Goal: Task Accomplishment & Management: Use online tool/utility

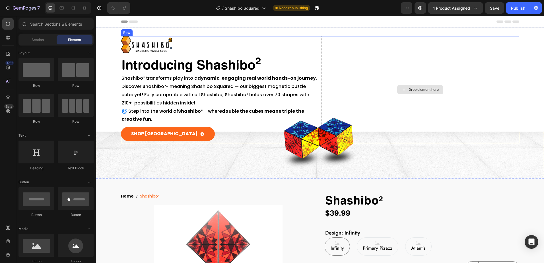
click at [427, 87] on div "Drop element here" at bounding box center [420, 89] width 46 height 9
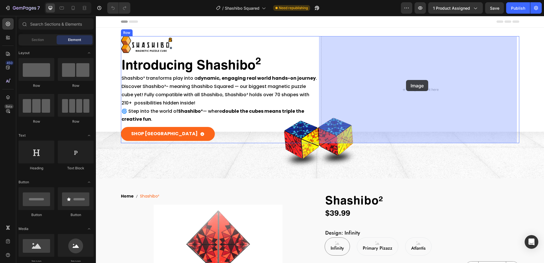
drag, startPoint x: 131, startPoint y: 263, endPoint x: 406, endPoint y: 80, distance: 330.8
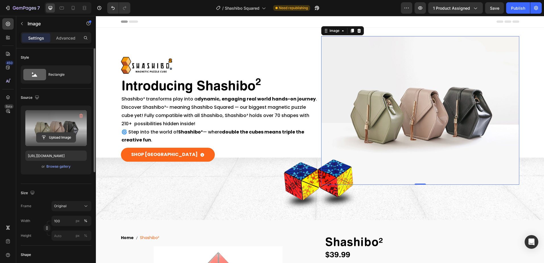
click at [57, 139] on input "file" at bounding box center [55, 138] width 39 height 10
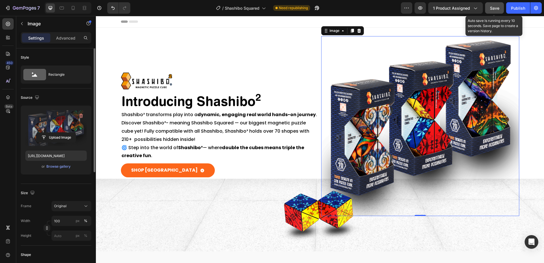
click at [494, 9] on span "Save" at bounding box center [494, 8] width 9 height 5
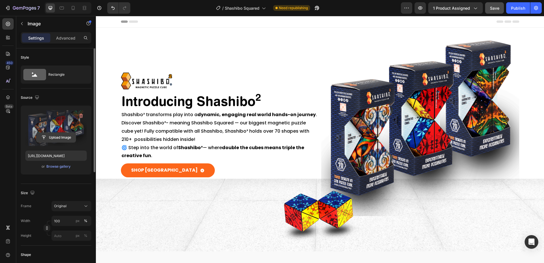
click at [53, 138] on input "file" at bounding box center [55, 138] width 39 height 10
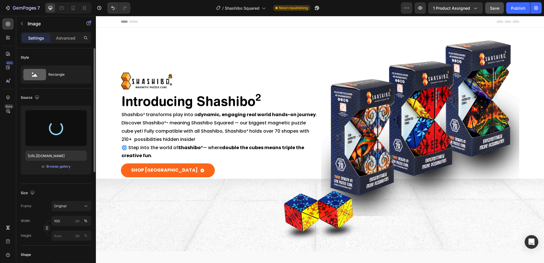
type input "[URL][DOMAIN_NAME]"
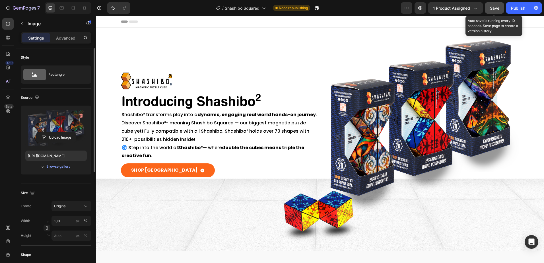
click at [495, 11] on button "Save" at bounding box center [494, 7] width 19 height 11
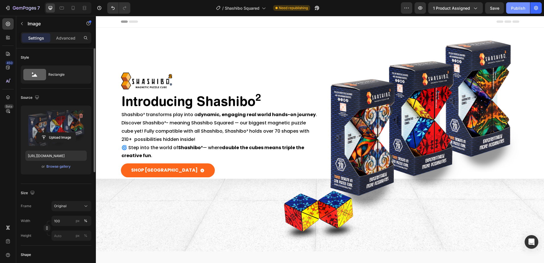
click at [514, 9] on div "Publish" at bounding box center [518, 8] width 14 height 6
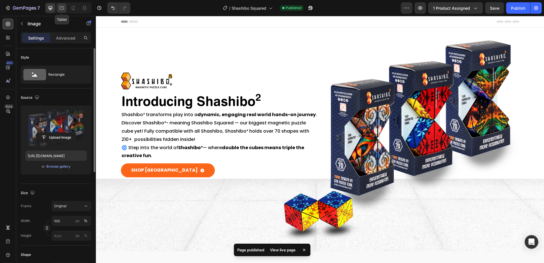
click at [61, 10] on icon at bounding box center [62, 8] width 6 height 6
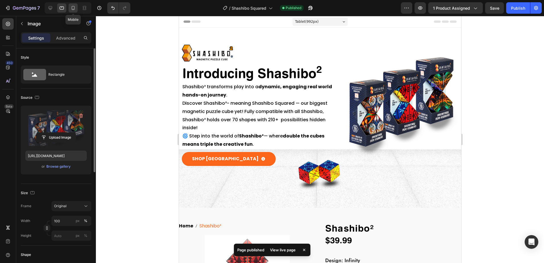
scroll to position [19, 0]
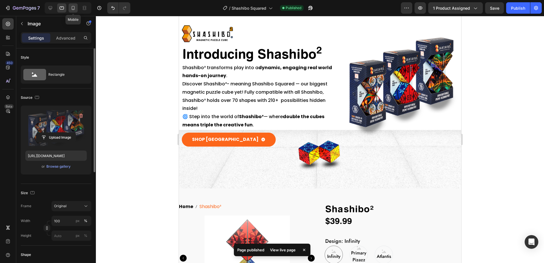
click at [73, 9] on icon at bounding box center [73, 8] width 6 height 6
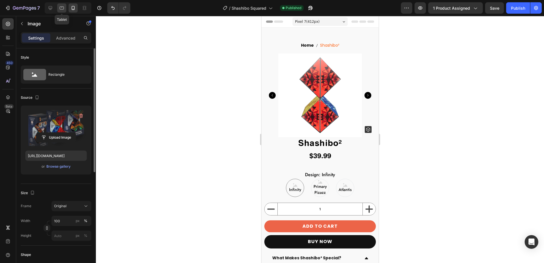
click at [61, 8] on icon at bounding box center [62, 8] width 6 height 6
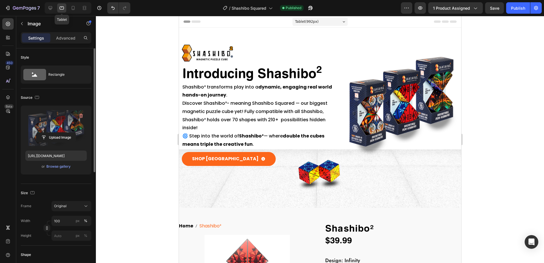
scroll to position [19, 0]
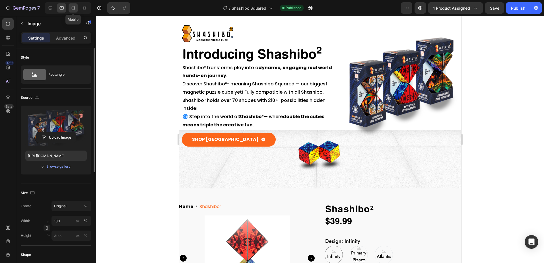
click at [73, 9] on icon at bounding box center [73, 8] width 3 height 4
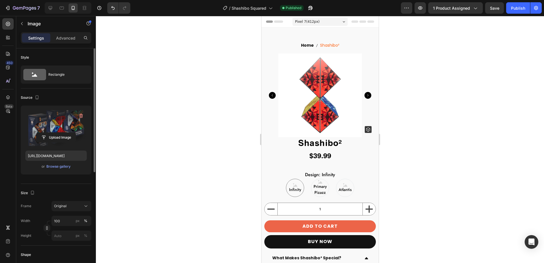
click at [343, 22] on div "Pixel 7 ( 412 px)" at bounding box center [319, 21] width 55 height 9
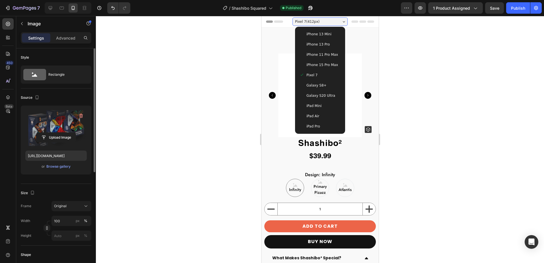
click at [318, 44] on span "iPhone 13 Pro" at bounding box center [317, 45] width 23 height 6
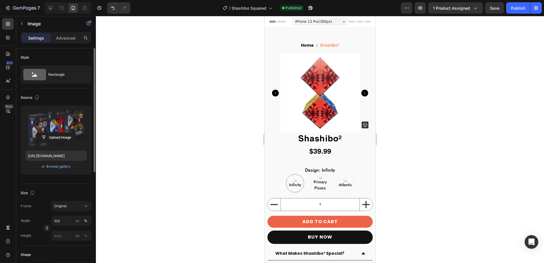
click at [342, 22] on icon at bounding box center [343, 21] width 3 height 1
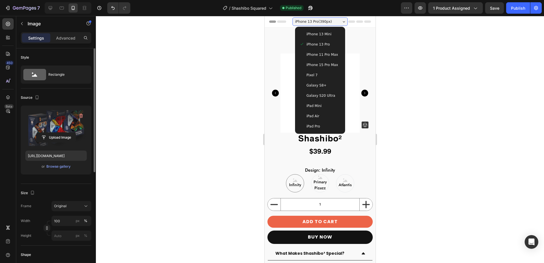
click at [323, 92] on div "Galaxy S20 Ultra" at bounding box center [320, 95] width 46 height 10
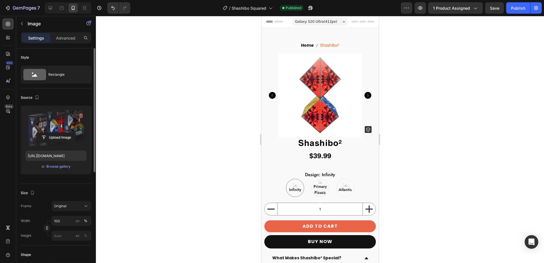
click at [340, 21] on div "Galaxy S20 Ultra ( 412 px)" at bounding box center [319, 21] width 55 height 9
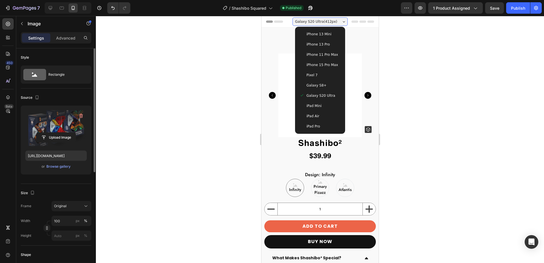
click at [319, 104] on div "iPad Mini" at bounding box center [319, 106] width 41 height 6
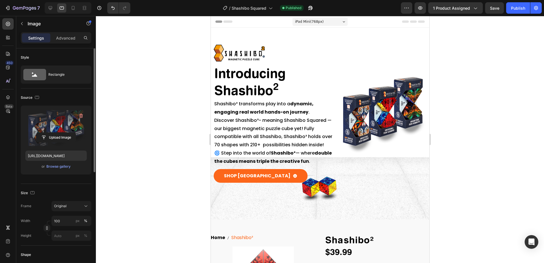
click at [343, 20] on div "iPad Mini ( 768 px)" at bounding box center [319, 21] width 55 height 9
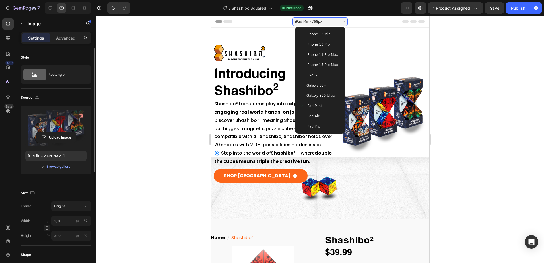
click at [319, 117] on div "iPad Air" at bounding box center [319, 116] width 41 height 6
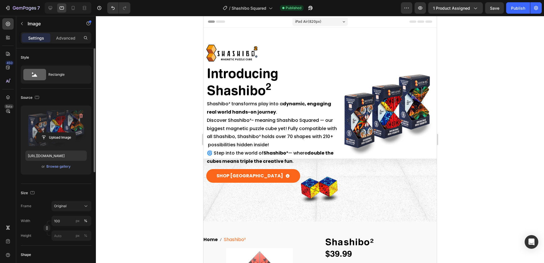
click at [342, 20] on div "iPad Air ( 820 px)" at bounding box center [319, 21] width 55 height 9
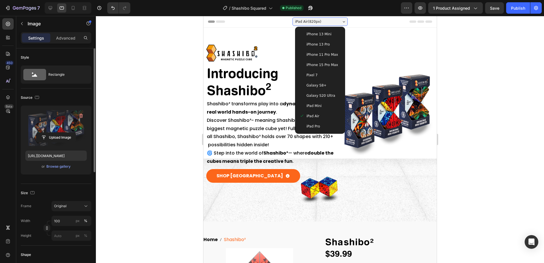
click at [318, 125] on div "iPad Pro" at bounding box center [319, 126] width 41 height 6
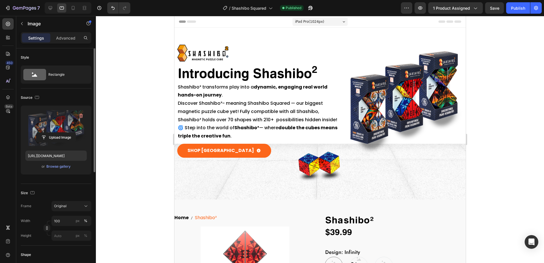
click at [340, 22] on div "iPad Pro ( 1024 px)" at bounding box center [319, 21] width 55 height 9
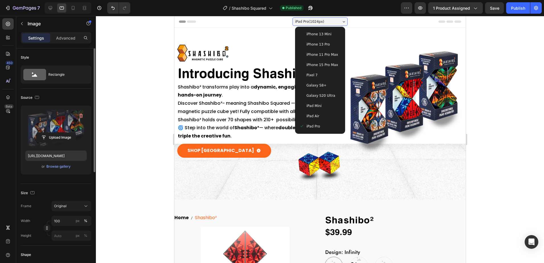
click at [322, 77] on div "Pixel 7" at bounding box center [319, 75] width 41 height 6
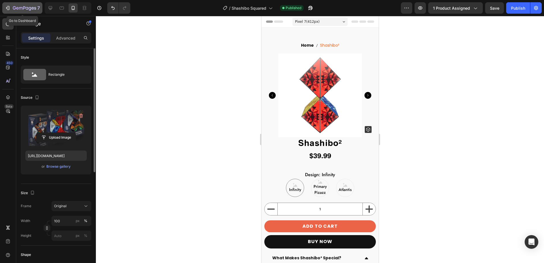
click at [19, 8] on icon "button" at bounding box center [20, 8] width 3 height 3
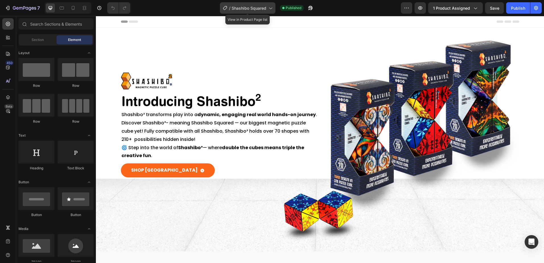
click at [270, 9] on icon at bounding box center [270, 8] width 6 height 6
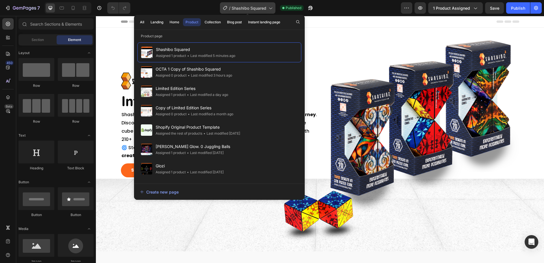
click at [270, 9] on icon at bounding box center [270, 8] width 6 height 6
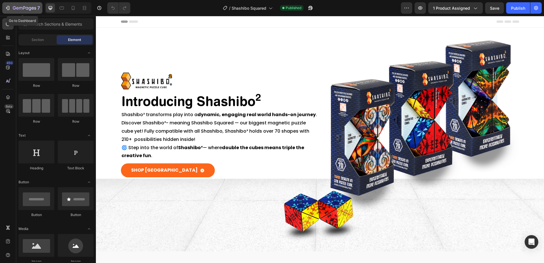
click at [6, 7] on icon "button" at bounding box center [8, 8] width 6 height 6
click at [535, 10] on icon "button" at bounding box center [536, 8] width 6 height 6
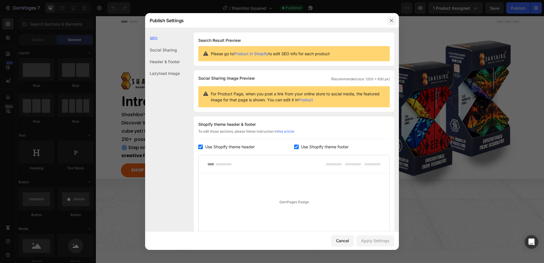
click at [391, 19] on icon "button" at bounding box center [391, 20] width 5 height 5
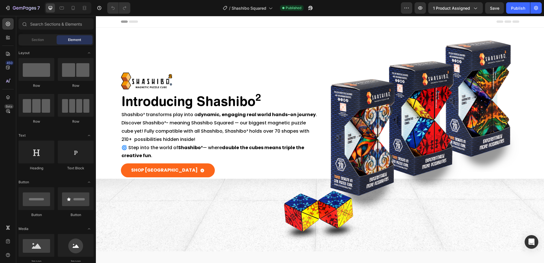
click at [502, 21] on icon at bounding box center [507, 21] width 23 height 2
click at [514, 22] on icon at bounding box center [515, 21] width 7 height 2
click at [130, 22] on icon at bounding box center [133, 21] width 9 height 2
click at [419, 9] on icon "button" at bounding box center [420, 8] width 6 height 6
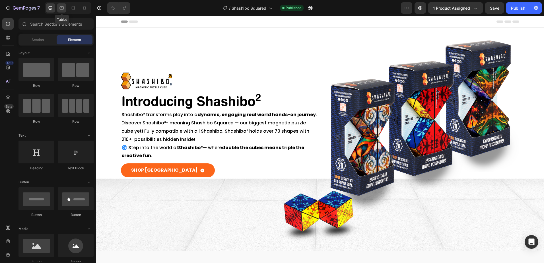
click at [61, 8] on icon at bounding box center [62, 8] width 6 height 6
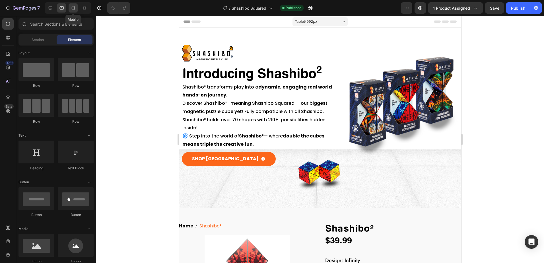
click at [73, 7] on icon at bounding box center [73, 8] width 6 height 6
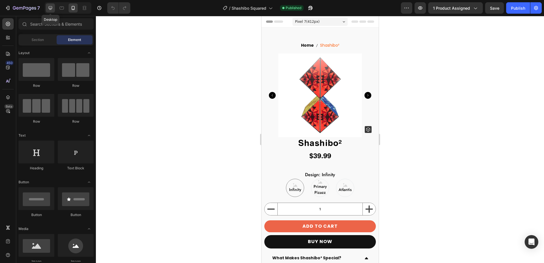
click at [50, 8] on icon at bounding box center [51, 8] width 4 height 4
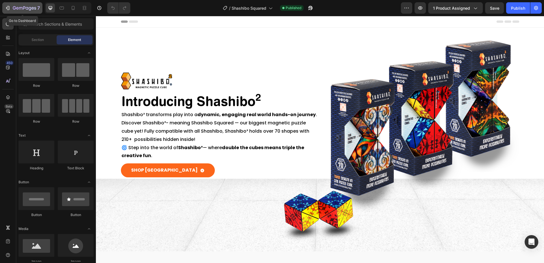
click at [5, 7] on icon "button" at bounding box center [8, 8] width 6 height 6
click at [535, 7] on icon "button" at bounding box center [536, 8] width 6 height 6
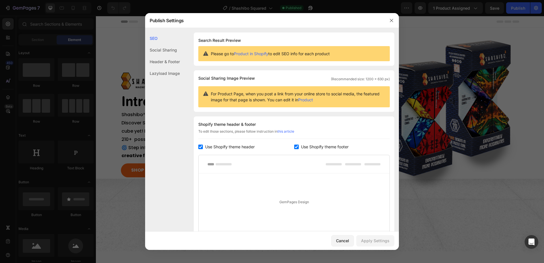
click at [164, 56] on div "Social Sharing" at bounding box center [162, 62] width 35 height 12
click at [152, 56] on div "Social Sharing" at bounding box center [162, 62] width 35 height 12
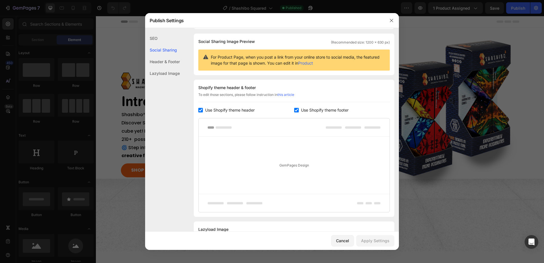
click at [153, 67] on div "Header & Footer" at bounding box center [162, 73] width 35 height 12
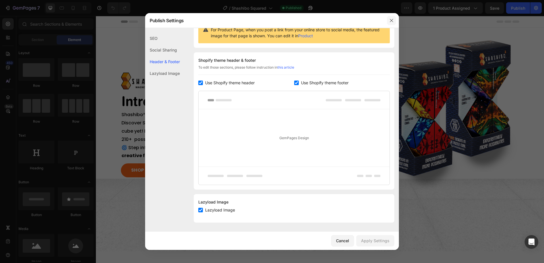
click at [392, 20] on icon "button" at bounding box center [391, 20] width 5 height 5
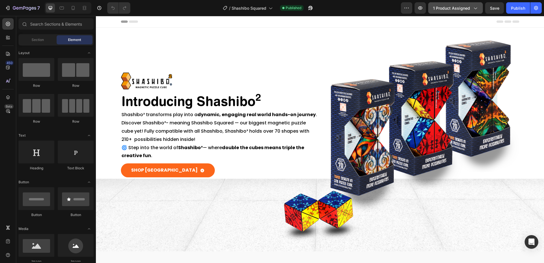
click at [476, 10] on icon "button" at bounding box center [475, 8] width 6 height 6
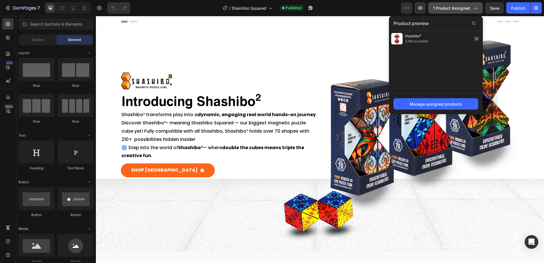
click at [477, 8] on icon "button" at bounding box center [475, 9] width 3 height 2
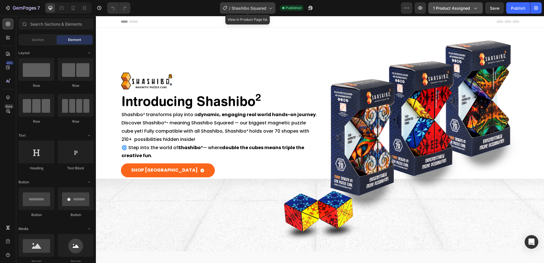
click at [269, 7] on icon at bounding box center [270, 8] width 6 height 6
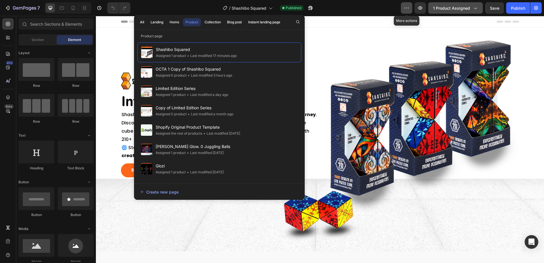
click at [409, 10] on icon "button" at bounding box center [407, 8] width 6 height 6
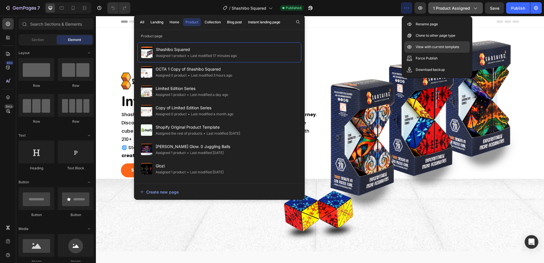
click at [427, 47] on p "View with current template" at bounding box center [438, 47] width 44 height 6
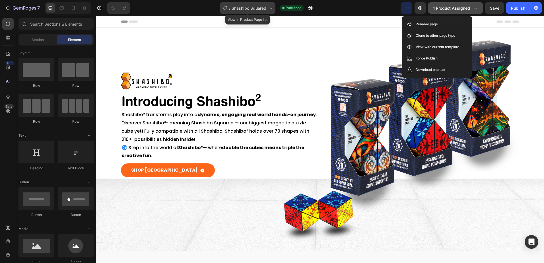
click at [268, 9] on icon at bounding box center [270, 8] width 6 height 6
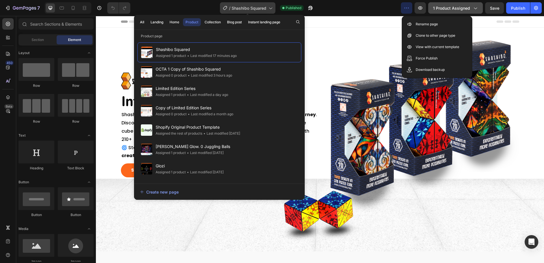
click at [268, 9] on icon at bounding box center [270, 8] width 6 height 6
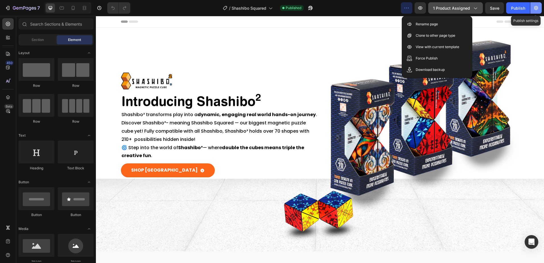
click at [537, 7] on icon "button" at bounding box center [536, 8] width 4 height 4
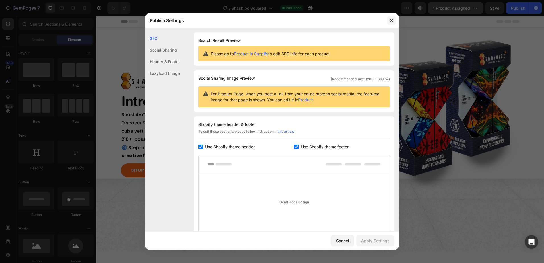
click at [390, 20] on icon "button" at bounding box center [391, 20] width 5 height 5
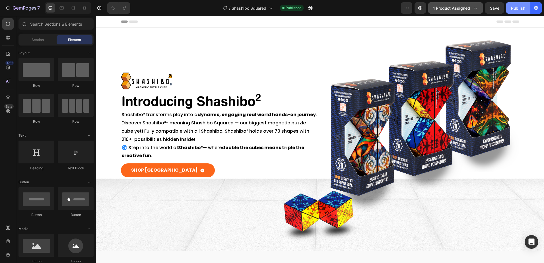
click at [519, 9] on div "Publish" at bounding box center [518, 8] width 14 height 6
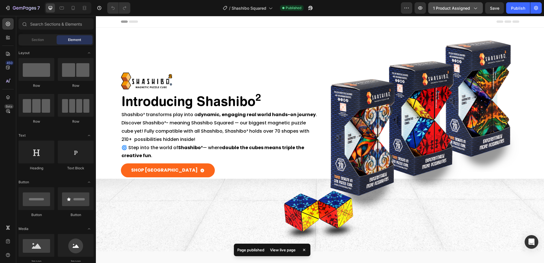
click at [288, 250] on div "View live page" at bounding box center [283, 250] width 32 height 8
click at [477, 7] on icon "button" at bounding box center [475, 8] width 6 height 6
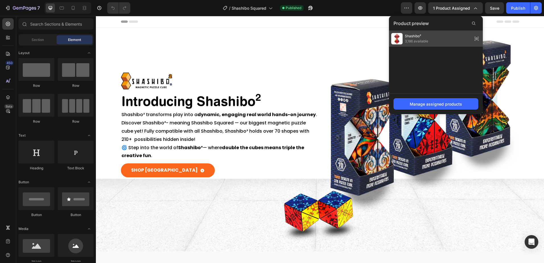
click at [435, 41] on div "Shashibo² 3,186 available" at bounding box center [436, 39] width 94 height 16
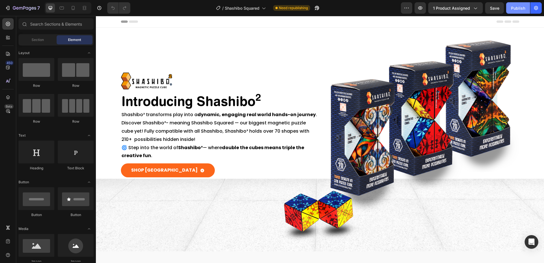
click at [517, 8] on div "Publish" at bounding box center [518, 8] width 14 height 6
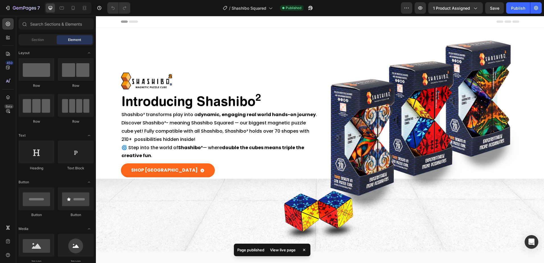
click at [286, 249] on div "View live page" at bounding box center [283, 250] width 32 height 8
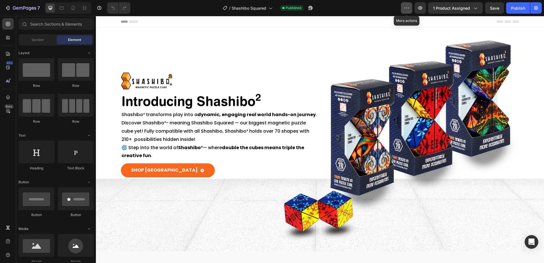
click at [404, 9] on icon "button" at bounding box center [407, 8] width 6 height 6
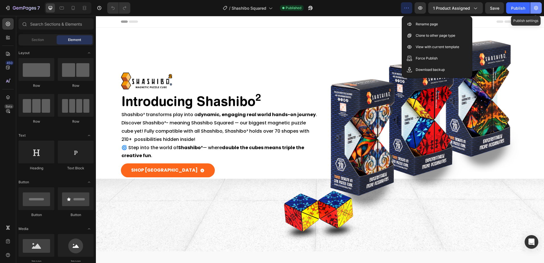
click at [538, 10] on icon "button" at bounding box center [536, 8] width 6 height 6
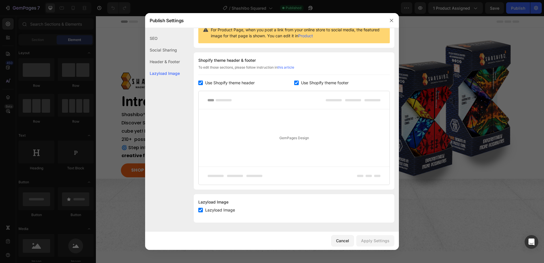
click at [251, 172] on div at bounding box center [294, 175] width 191 height 18
click at [261, 134] on div "GemPages Design" at bounding box center [294, 137] width 191 height 57
click at [327, 137] on div "GemPages Design" at bounding box center [294, 137] width 191 height 57
click at [225, 99] on rect at bounding box center [224, 100] width 16 height 2
click at [326, 98] on div at bounding box center [294, 100] width 191 height 18
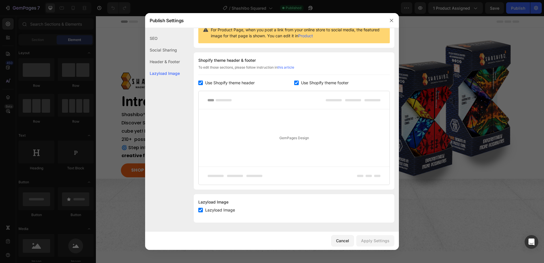
click at [371, 102] on div at bounding box center [294, 100] width 191 height 18
click at [162, 67] on div "Header & Footer" at bounding box center [162, 73] width 35 height 12
click at [162, 56] on div "Social Sharing" at bounding box center [162, 62] width 35 height 12
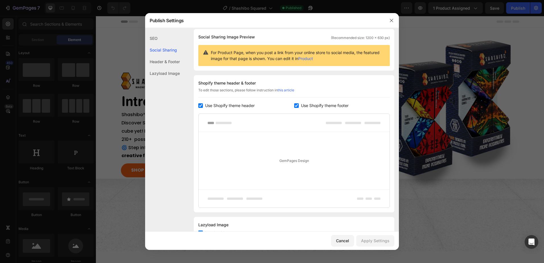
scroll to position [37, 0]
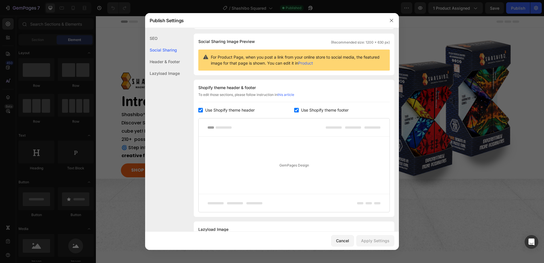
click at [153, 44] on div "SEO" at bounding box center [162, 50] width 35 height 12
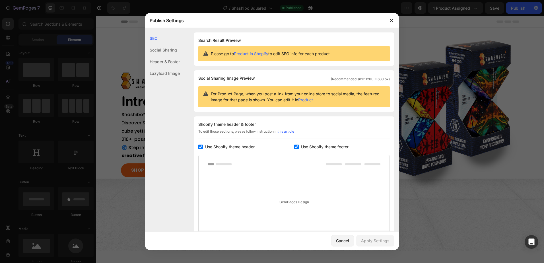
scroll to position [64, 0]
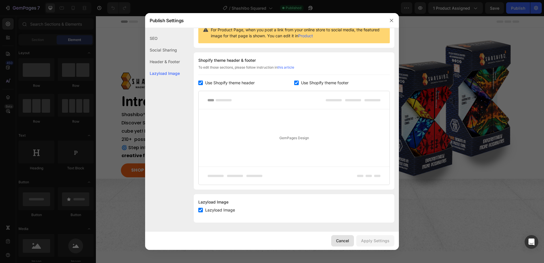
click at [344, 242] on div "Cancel" at bounding box center [342, 241] width 13 height 6
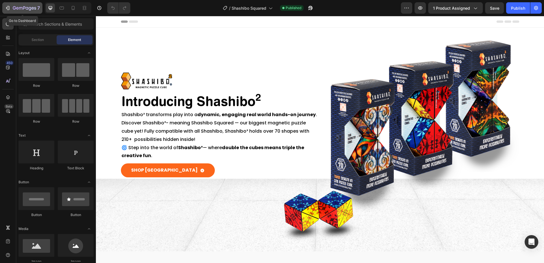
click at [9, 8] on icon "button" at bounding box center [8, 8] width 6 height 6
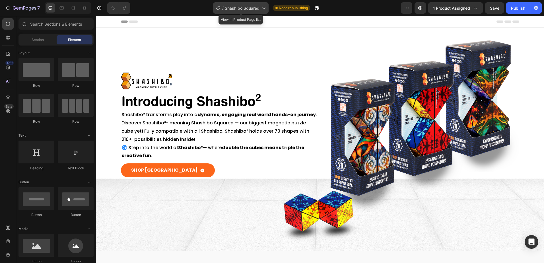
click at [264, 10] on icon at bounding box center [264, 8] width 6 height 6
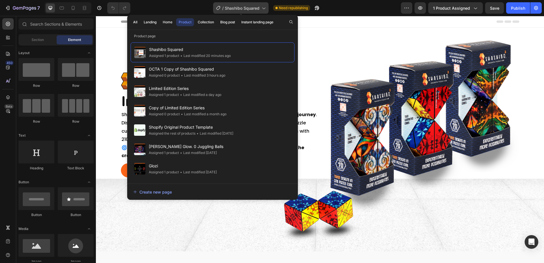
click at [264, 10] on icon at bounding box center [264, 8] width 6 height 6
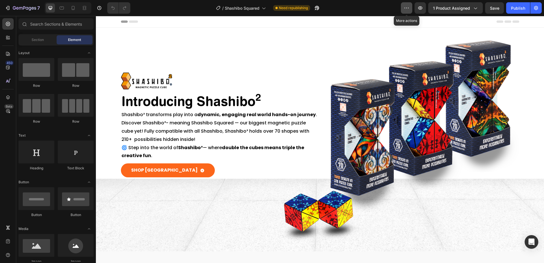
click at [404, 9] on button "button" at bounding box center [406, 7] width 11 height 11
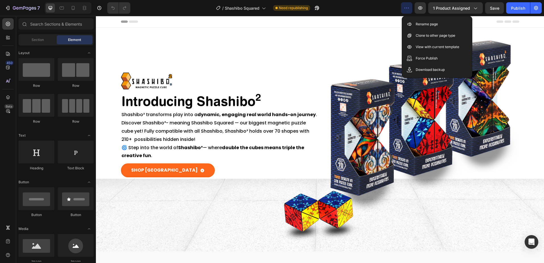
click at [404, 9] on button "button" at bounding box center [406, 7] width 11 height 11
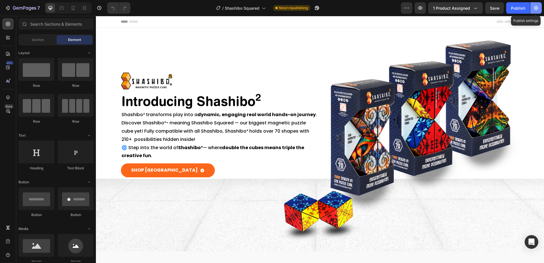
click at [535, 8] on icon "button" at bounding box center [536, 8] width 4 height 4
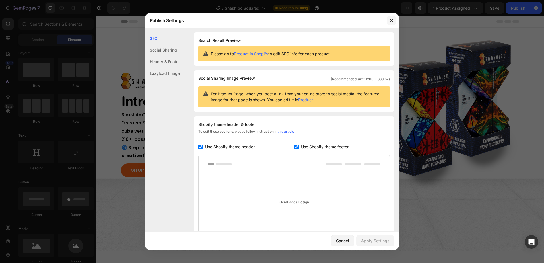
click at [393, 20] on icon "button" at bounding box center [391, 20] width 5 height 5
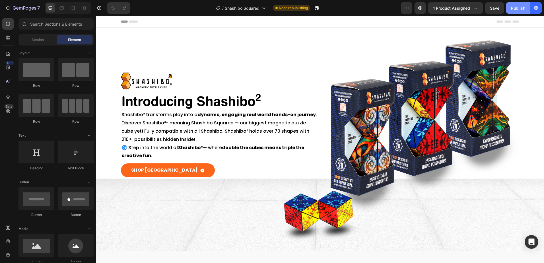
click at [516, 7] on div "Publish" at bounding box center [518, 8] width 14 height 6
click at [310, 9] on icon "button" at bounding box center [308, 9] width 1 height 1
click at [476, 10] on icon "button" at bounding box center [475, 8] width 6 height 6
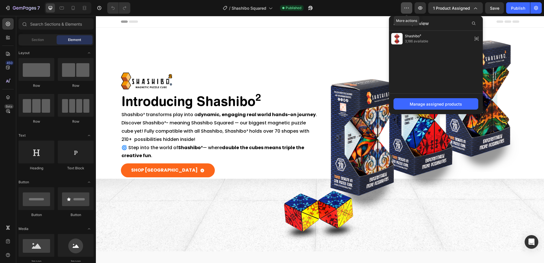
click at [404, 8] on icon "button" at bounding box center [407, 8] width 6 height 6
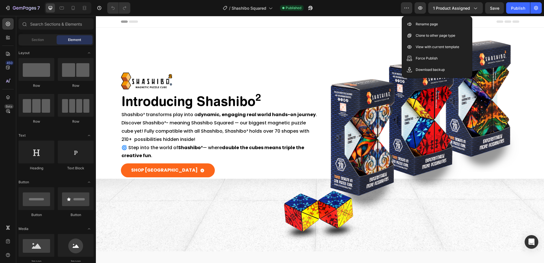
click at [372, 7] on div "/ Shashibo Squared Published" at bounding box center [268, 7] width 266 height 11
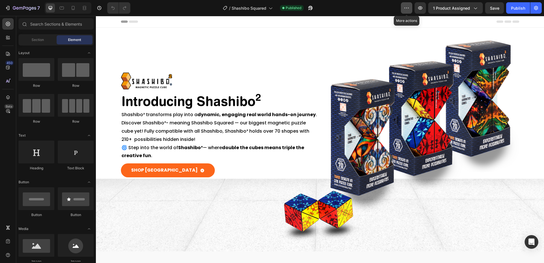
click at [406, 6] on icon "button" at bounding box center [407, 8] width 6 height 6
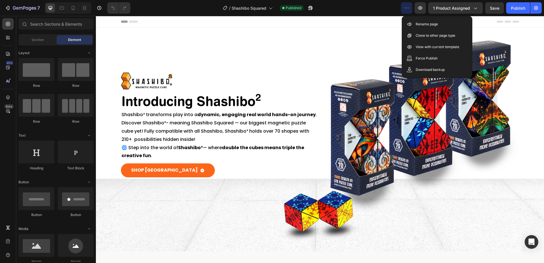
click at [406, 6] on icon "button" at bounding box center [407, 8] width 6 height 6
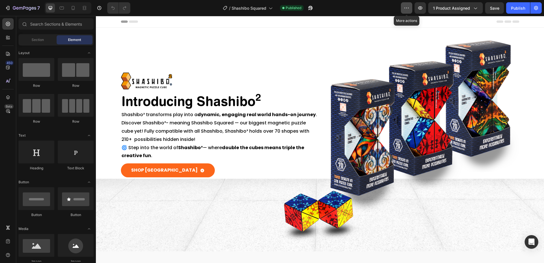
click at [406, 6] on icon "button" at bounding box center [407, 8] width 6 height 6
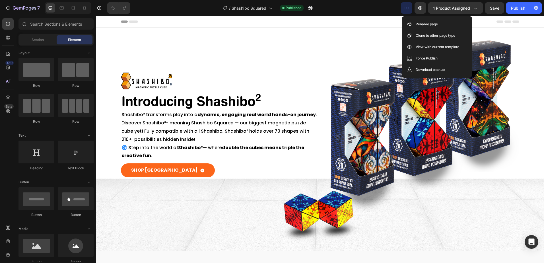
click at [406, 6] on icon "button" at bounding box center [407, 8] width 6 height 6
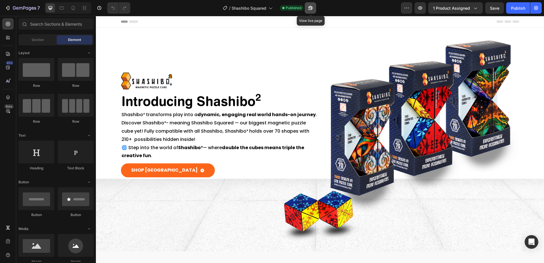
click at [307, 8] on button "button" at bounding box center [310, 7] width 11 height 11
click at [73, 10] on icon at bounding box center [73, 8] width 3 height 4
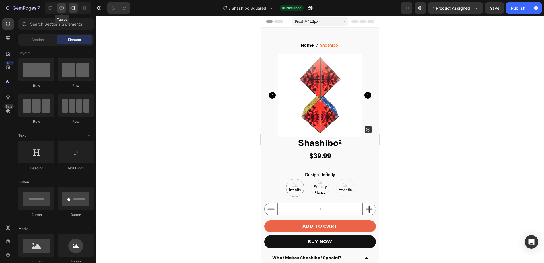
click at [63, 6] on icon at bounding box center [62, 8] width 6 height 6
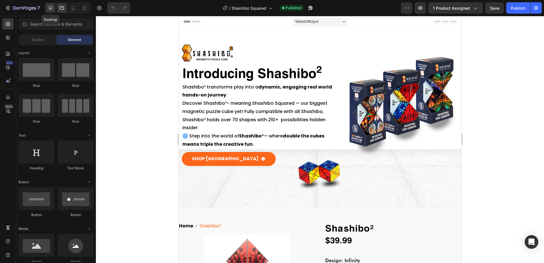
click at [49, 9] on icon at bounding box center [51, 8] width 6 height 6
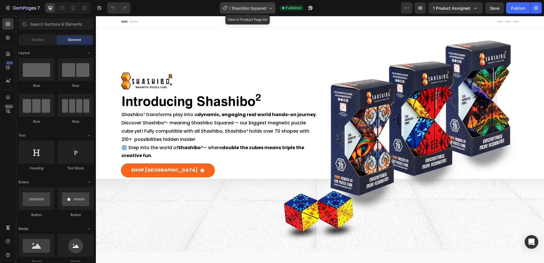
click at [246, 9] on span "Shashibo Squared" at bounding box center [249, 8] width 35 height 6
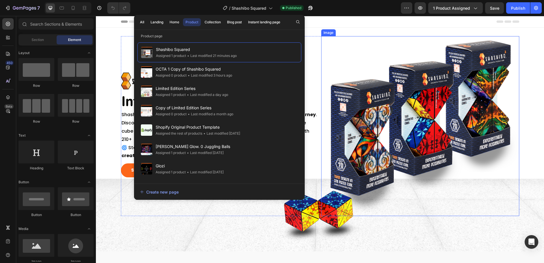
click at [346, 57] on img at bounding box center [420, 126] width 198 height 180
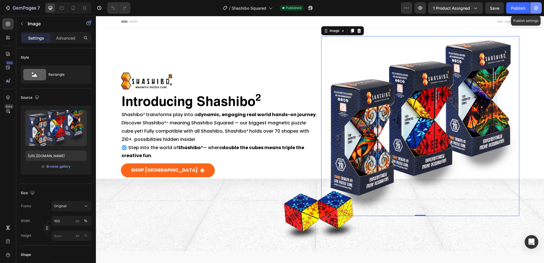
click at [535, 11] on button "button" at bounding box center [535, 7] width 11 height 11
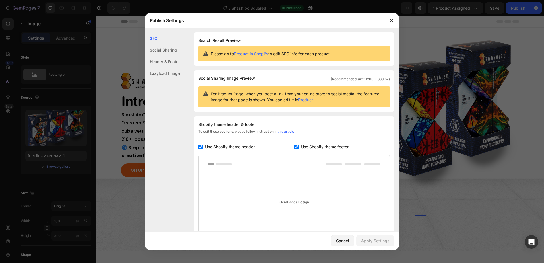
click at [164, 67] on div "Header & Footer" at bounding box center [162, 73] width 35 height 12
click at [391, 22] on icon "button" at bounding box center [391, 20] width 5 height 5
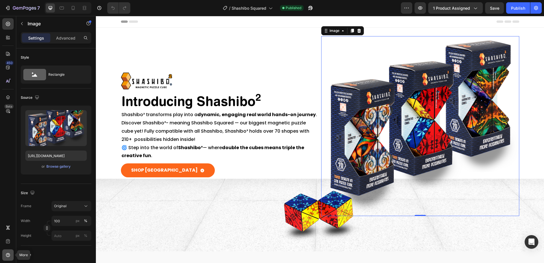
click at [13, 250] on div at bounding box center [7, 254] width 11 height 11
click at [9, 228] on icon at bounding box center [8, 228] width 6 height 6
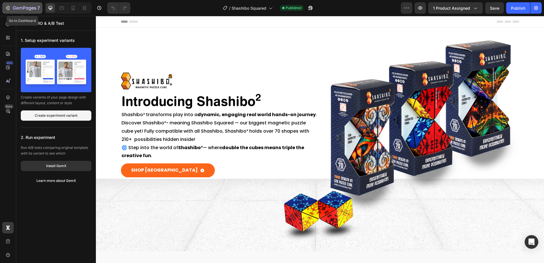
click at [34, 8] on icon "button" at bounding box center [35, 8] width 2 height 3
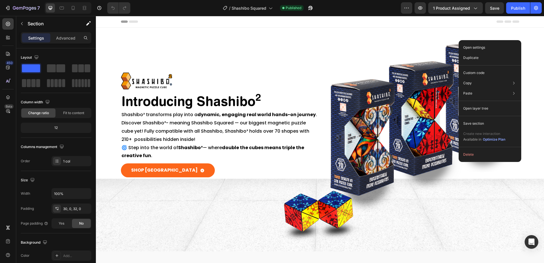
click at [525, 22] on div "Header" at bounding box center [320, 22] width 448 height 12
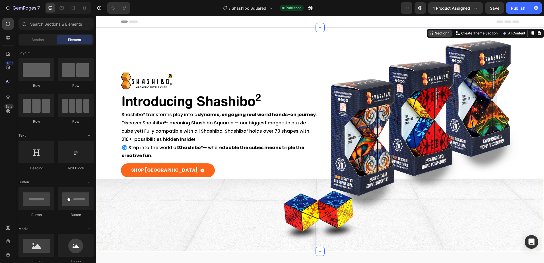
click at [529, 30] on div "Section 1 Create Theme Section AI Content Write with GemAI What would you like …" at bounding box center [485, 33] width 117 height 9
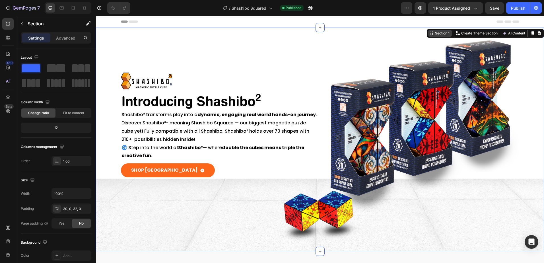
click at [437, 36] on div "Section 1" at bounding box center [440, 33] width 24 height 7
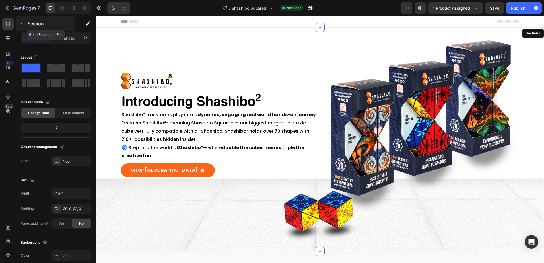
click at [21, 23] on icon "button" at bounding box center [22, 23] width 5 height 5
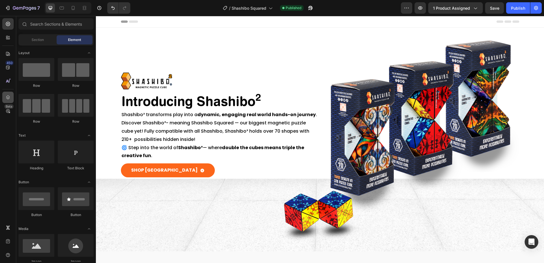
click at [9, 95] on div at bounding box center [7, 97] width 11 height 11
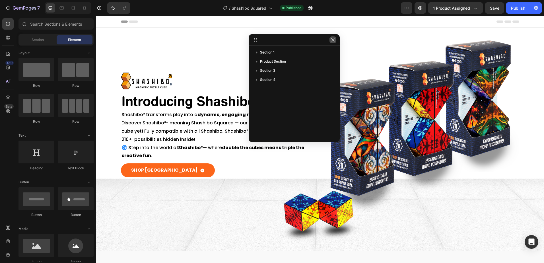
click at [333, 38] on icon "button" at bounding box center [333, 40] width 5 height 5
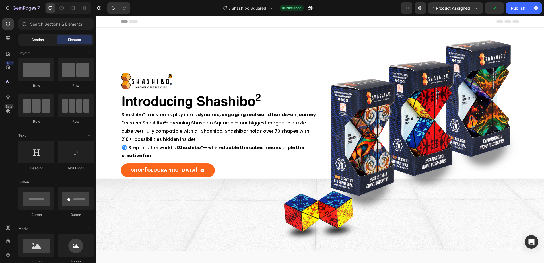
click at [36, 40] on span "Section" at bounding box center [38, 39] width 12 height 5
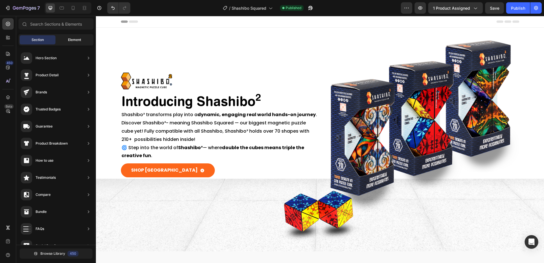
click at [71, 38] on span "Element" at bounding box center [74, 39] width 13 height 5
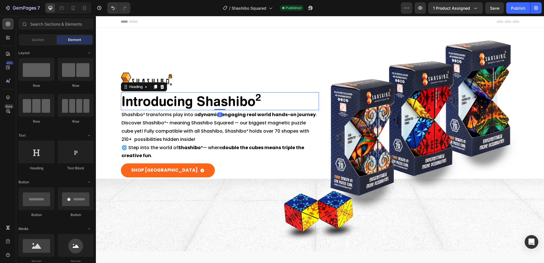
click at [209, 95] on h2 "Introducing Shashibo 2" at bounding box center [220, 101] width 198 height 18
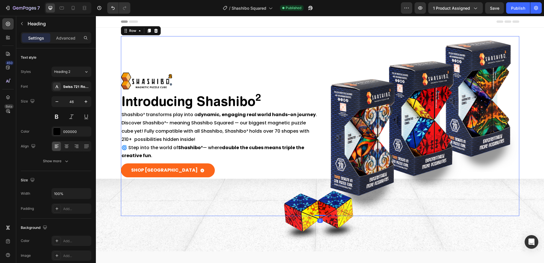
click at [218, 59] on div "Image Introducing Shashibo 2 Heading Shashibo² transforms play into a dynamic, …" at bounding box center [220, 126] width 198 height 180
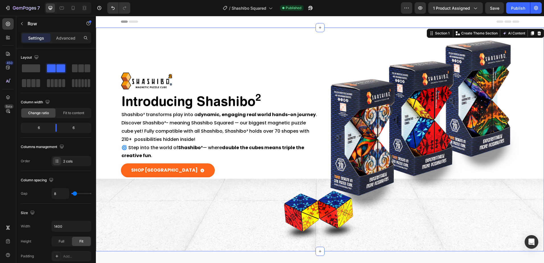
click at [195, 31] on div "Image Introducing Shashibo 2 Heading Shashibo² transforms play into a dynamic, …" at bounding box center [320, 140] width 448 height 224
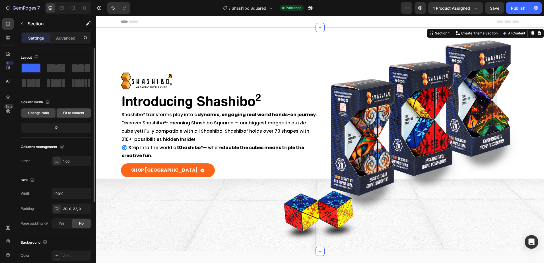
click at [69, 114] on span "Fit to content" at bounding box center [73, 112] width 21 height 5
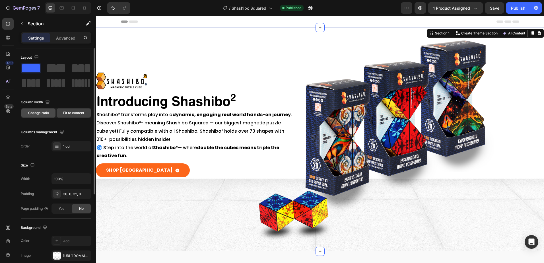
click at [37, 113] on span "Change ratio" at bounding box center [38, 112] width 21 height 5
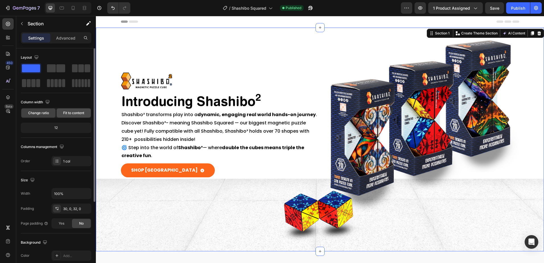
click at [72, 113] on span "Fit to content" at bounding box center [73, 112] width 21 height 5
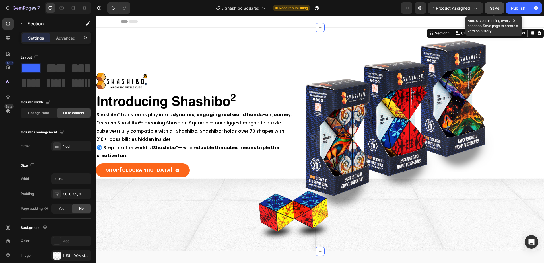
click at [500, 7] on button "Save" at bounding box center [494, 7] width 19 height 11
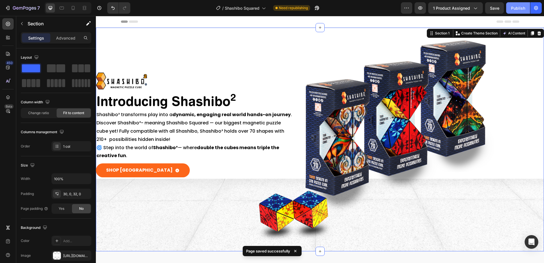
click at [518, 8] on div "Publish" at bounding box center [518, 8] width 14 height 6
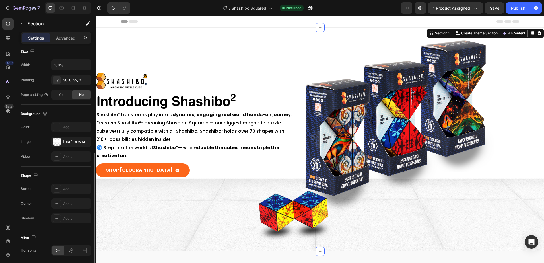
scroll to position [134, 0]
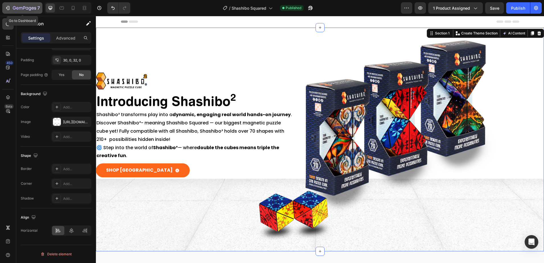
click at [18, 3] on button "7" at bounding box center [22, 7] width 40 height 11
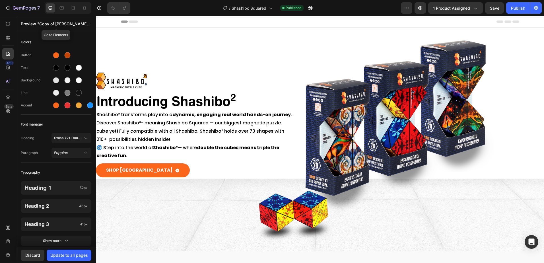
click at [70, 25] on p "Preview "Copy of [PERSON_NAME] - Main Theme - Updated"" at bounding box center [56, 24] width 71 height 6
type input "6"
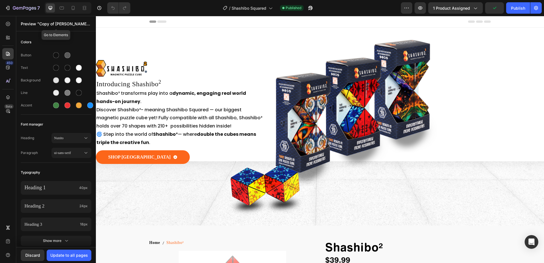
click at [63, 25] on p "Preview "Copy of [PERSON_NAME] - Main Theme - Updated"" at bounding box center [56, 24] width 71 height 6
click at [89, 23] on p "Preview "Copy of [PERSON_NAME] - Main Theme - Updated"" at bounding box center [56, 24] width 71 height 6
click at [89, 23] on p "Preview "Copy of Dawn - Main Theme - Updated"" at bounding box center [56, 24] width 71 height 6
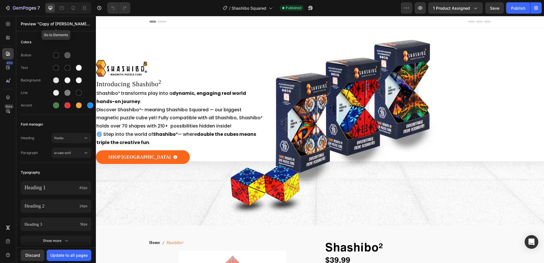
click at [89, 24] on p "Preview "Copy of Dawn - Main Theme - Updated"" at bounding box center [56, 24] width 71 height 6
click at [40, 238] on button "Show more" at bounding box center [56, 241] width 71 height 10
click at [512, 10] on div "Publish" at bounding box center [518, 8] width 14 height 6
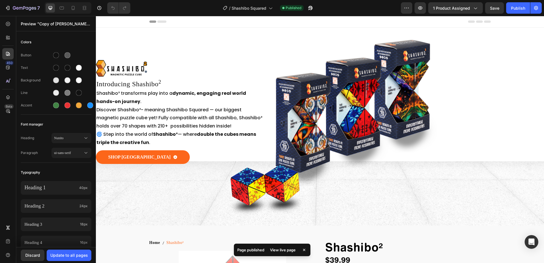
click at [287, 249] on div "View live page" at bounding box center [283, 250] width 32 height 8
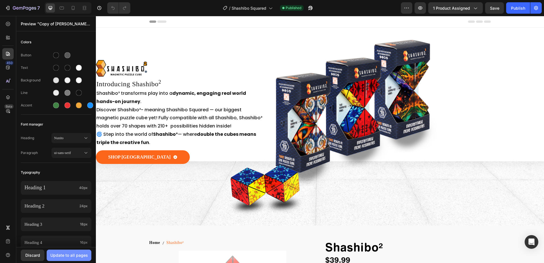
click at [76, 254] on div "Update to all pages" at bounding box center [69, 255] width 38 height 6
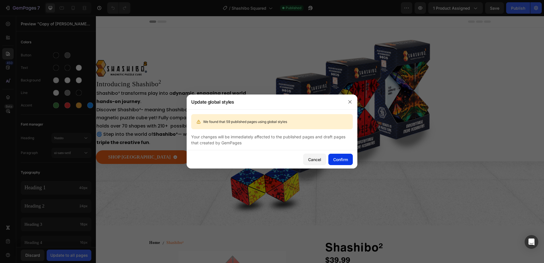
click at [340, 157] on div "Confirm" at bounding box center [340, 159] width 15 height 6
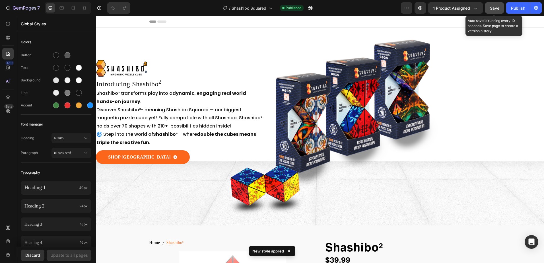
click at [498, 9] on span "Save" at bounding box center [494, 8] width 9 height 5
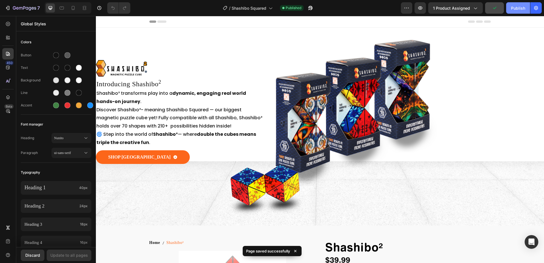
click at [517, 7] on div "Publish" at bounding box center [518, 8] width 14 height 6
drag, startPoint x: 522, startPoint y: 10, endPoint x: 356, endPoint y: 14, distance: 166.2
click at [356, 14] on div "7 Version history / Shashibo Squared Published Preview 1 product assigned Save …" at bounding box center [272, 8] width 544 height 16
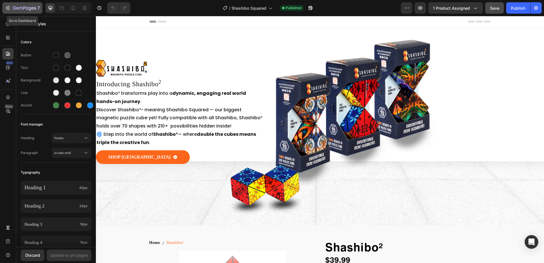
click at [19, 8] on icon "button" at bounding box center [20, 8] width 3 height 3
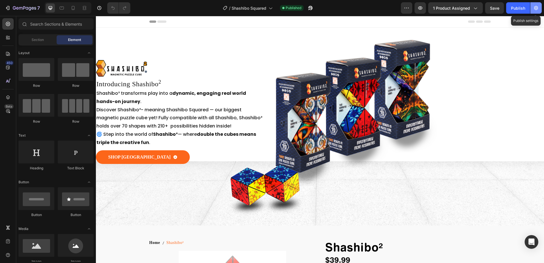
click at [535, 6] on icon "button" at bounding box center [536, 8] width 6 height 6
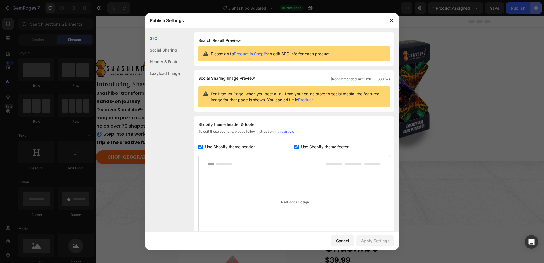
click at [535, 6] on div at bounding box center [272, 131] width 544 height 263
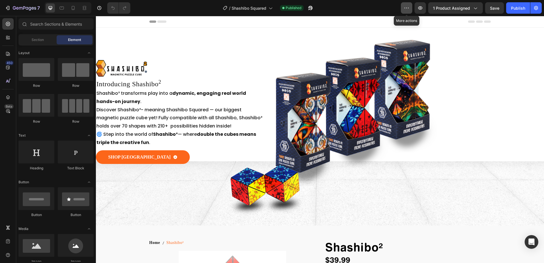
click at [406, 5] on button "button" at bounding box center [406, 7] width 11 height 11
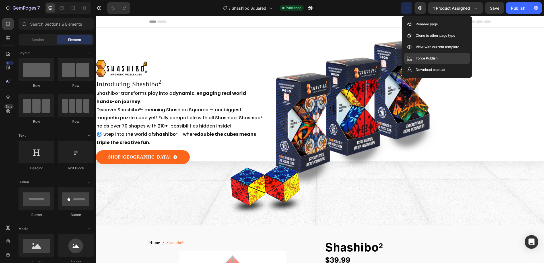
click at [427, 56] on p "Force Publish" at bounding box center [427, 58] width 22 height 6
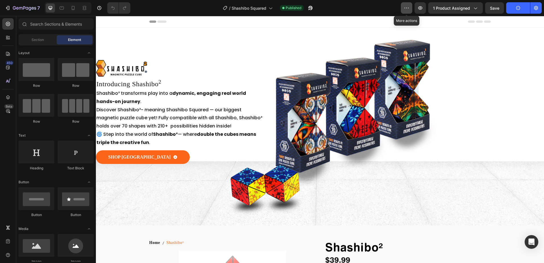
click at [408, 7] on icon "button" at bounding box center [407, 8] width 6 height 6
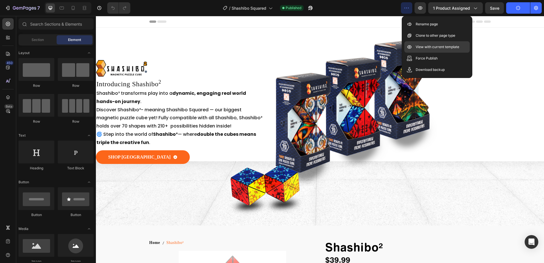
click at [424, 45] on p "View with current template" at bounding box center [438, 47] width 44 height 6
click at [425, 64] on div "Force Publish" at bounding box center [436, 69] width 65 height 11
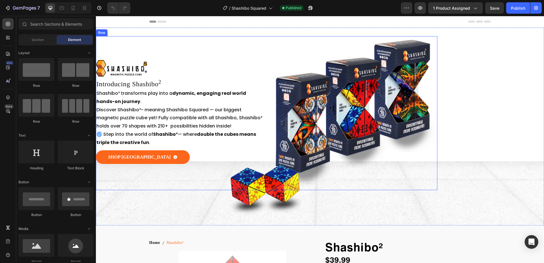
click at [198, 58] on div "Image Introducing Shashibo 2 Heading Shashibo² transforms play into a dynamic, …" at bounding box center [181, 113] width 170 height 154
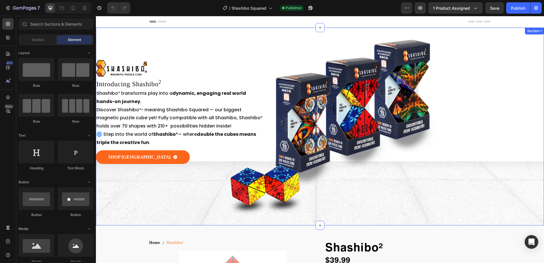
click at [528, 32] on div "Section 1" at bounding box center [534, 30] width 17 height 5
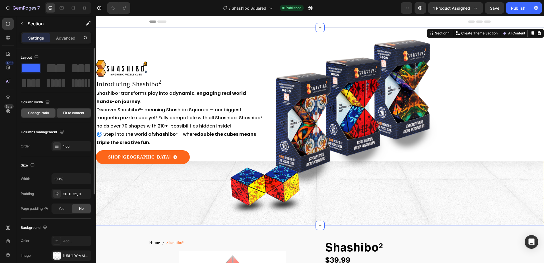
click at [31, 113] on span "Change ratio" at bounding box center [38, 112] width 21 height 5
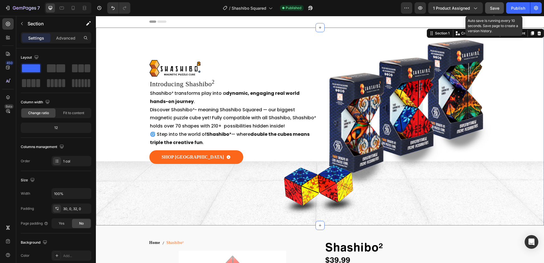
click at [502, 7] on button "Save" at bounding box center [494, 7] width 19 height 11
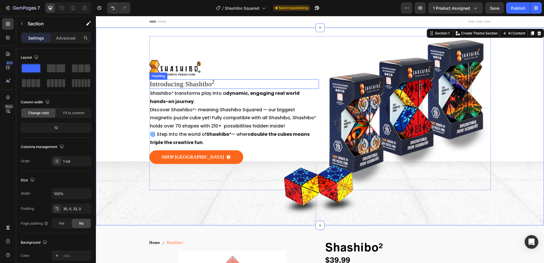
click at [205, 83] on h2 "Introducing Shashibo 2" at bounding box center [234, 83] width 170 height 9
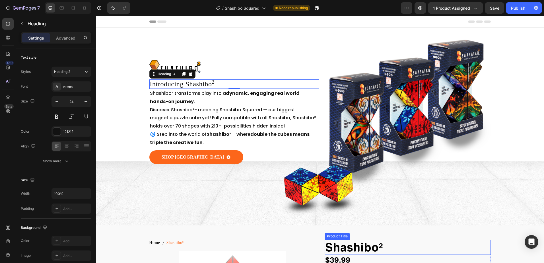
click at [361, 248] on h1 "Shashibo²" at bounding box center [408, 247] width 166 height 15
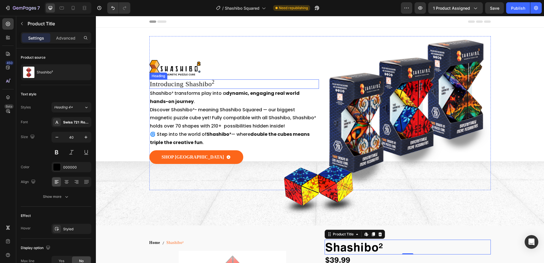
click at [194, 85] on h2 "Introducing Shashibo 2" at bounding box center [234, 83] width 170 height 9
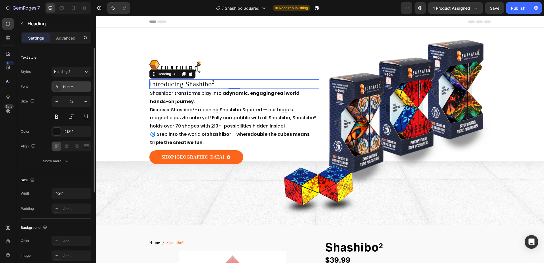
click at [70, 88] on div "Nunito" at bounding box center [76, 86] width 27 height 5
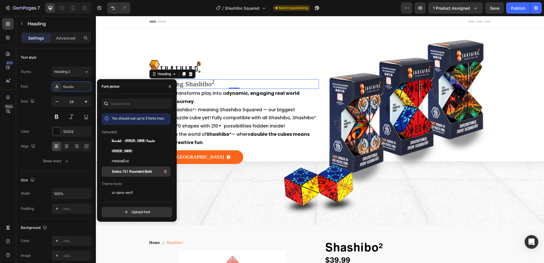
click at [141, 172] on span "Swiss 721 Rounded Bold" at bounding box center [132, 171] width 40 height 5
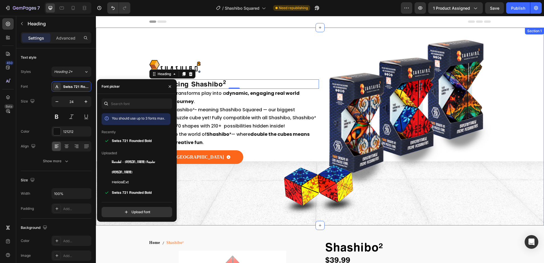
click at [117, 46] on div "Image Introducing Shashibo 2 Heading 0 Shashibo² transforms play into a dynamic…" at bounding box center [320, 126] width 448 height 180
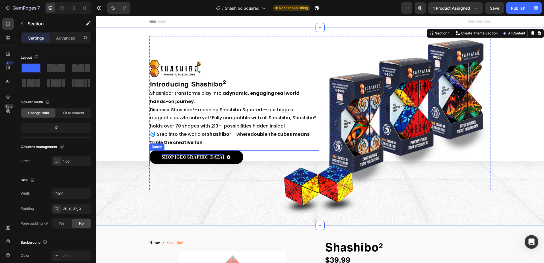
click at [211, 157] on p "SHOP [GEOGRAPHIC_DATA]" at bounding box center [193, 157] width 62 height 6
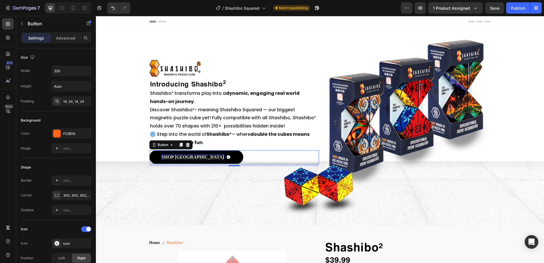
click at [200, 158] on p "SHOP [GEOGRAPHIC_DATA]" at bounding box center [193, 157] width 62 height 6
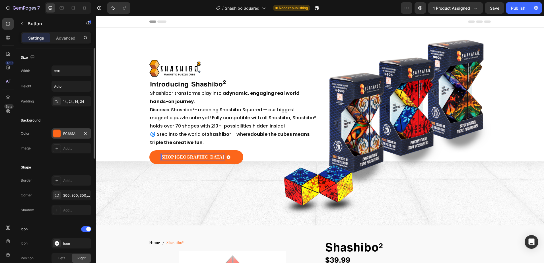
scroll to position [114, 0]
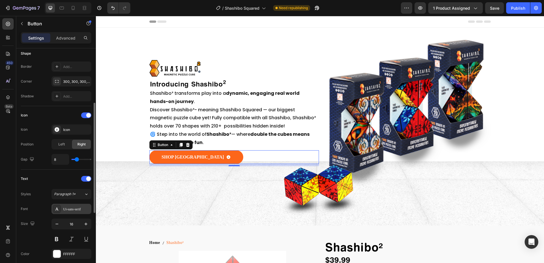
click at [81, 209] on div "Ui-sans-serif" at bounding box center [76, 209] width 27 height 5
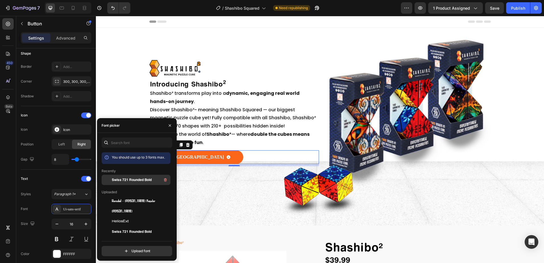
click at [127, 180] on span "Swiss 721 Rounded Bold" at bounding box center [132, 179] width 40 height 5
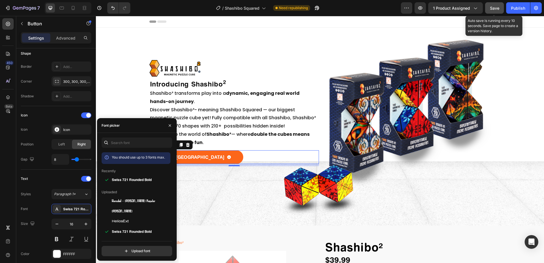
click at [499, 9] on span "Save" at bounding box center [494, 8] width 9 height 5
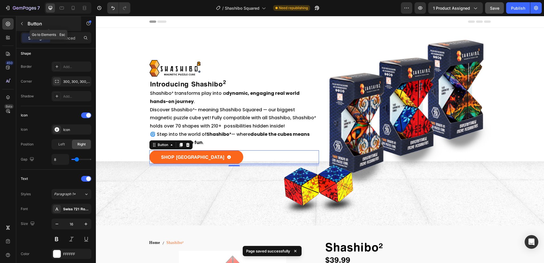
click at [21, 24] on icon "button" at bounding box center [22, 23] width 5 height 5
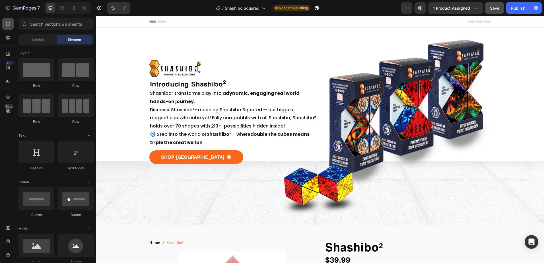
click at [9, 22] on icon at bounding box center [8, 24] width 6 height 6
click at [516, 7] on div "Publish" at bounding box center [518, 8] width 14 height 6
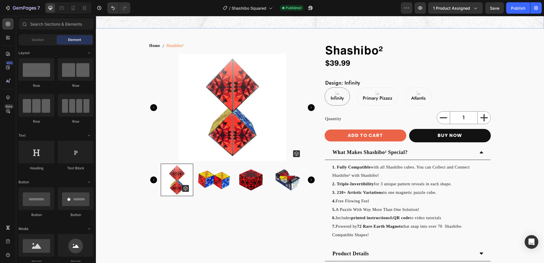
scroll to position [285, 0]
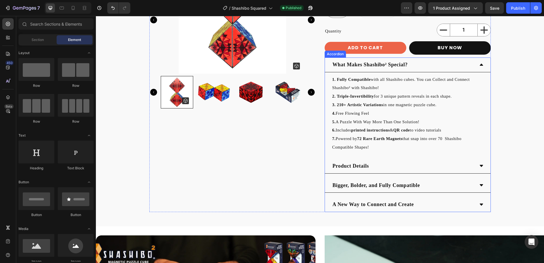
click at [343, 65] on strong "What Makes Shashibo² Special?" at bounding box center [370, 65] width 75 height 6
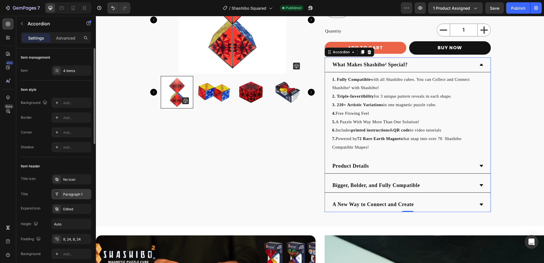
click at [71, 195] on div "Paragraph 1" at bounding box center [76, 194] width 27 height 5
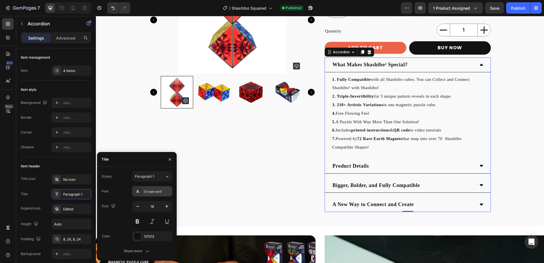
click at [154, 192] on div "Ui-sans-serif" at bounding box center [157, 191] width 27 height 5
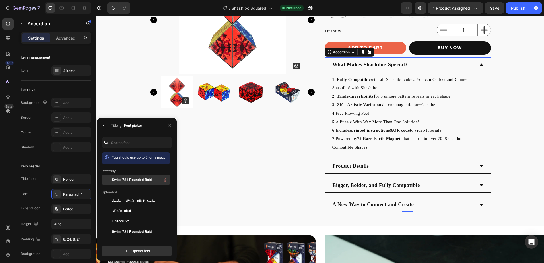
click at [149, 180] on span "Swiss 721 Rounded Bold" at bounding box center [132, 179] width 40 height 5
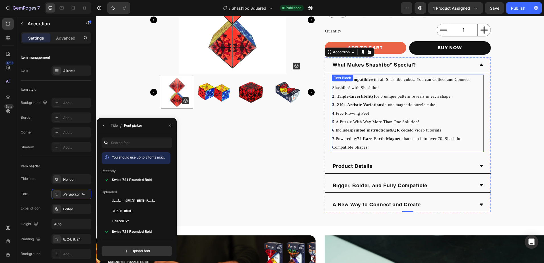
click at [382, 127] on p "6. Includes printed instructions & QR code to video tutorials" at bounding box center [407, 130] width 151 height 9
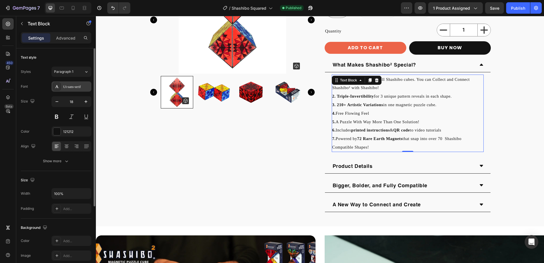
click at [76, 88] on div "Ui-sans-serif" at bounding box center [76, 86] width 27 height 5
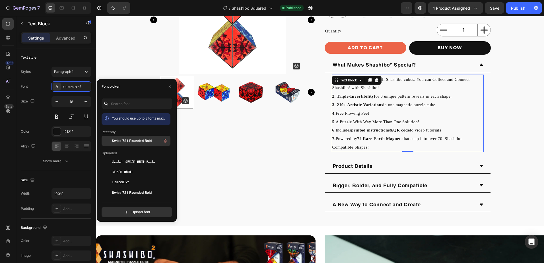
click at [121, 141] on span "Swiss 721 Rounded Bold" at bounding box center [132, 140] width 40 height 5
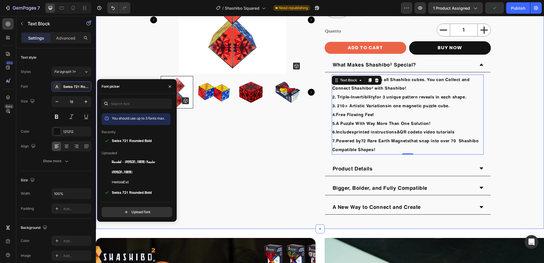
click at [525, 138] on div "Home Shashibo² Breadcrumb Product Images Shashibo² Product Title $39.99 Product…" at bounding box center [320, 84] width 448 height 259
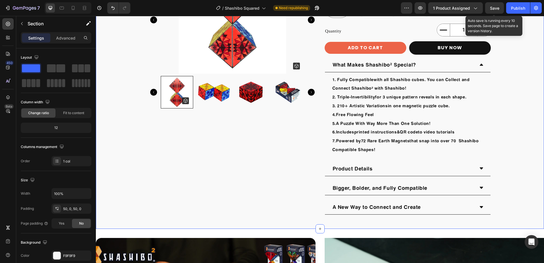
click at [497, 8] on span "Save" at bounding box center [494, 8] width 9 height 5
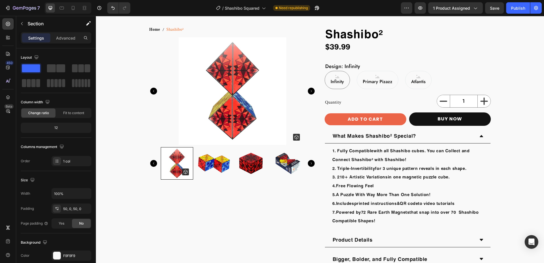
scroll to position [0, 0]
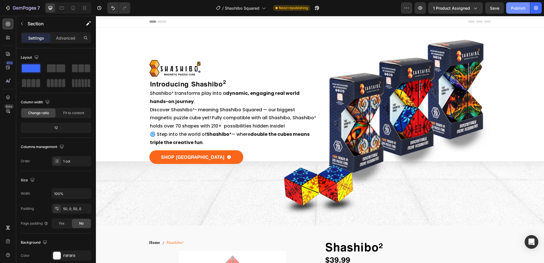
click at [516, 9] on div "Publish" at bounding box center [518, 8] width 14 height 6
click at [519, 11] on button "Publish" at bounding box center [518, 7] width 24 height 11
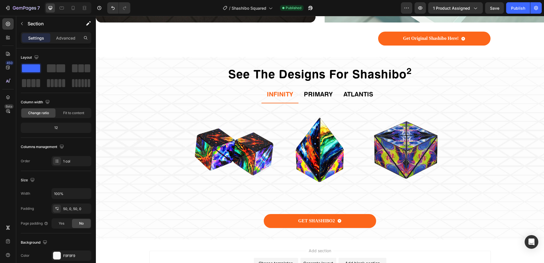
scroll to position [505, 0]
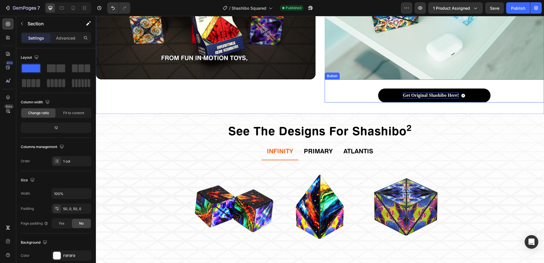
click at [441, 92] on p "Get Original Shashibo Here!" at bounding box center [431, 95] width 56 height 6
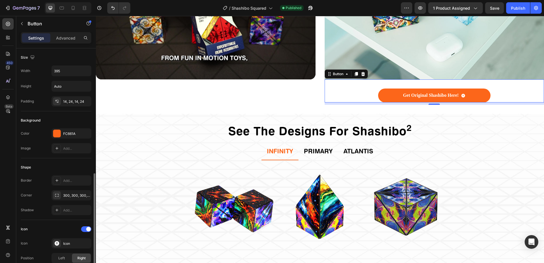
scroll to position [171, 0]
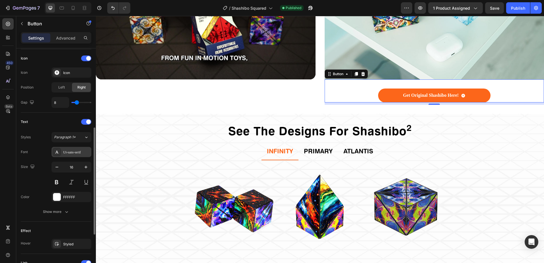
click at [73, 153] on div "Ui-sans-serif" at bounding box center [76, 152] width 27 height 5
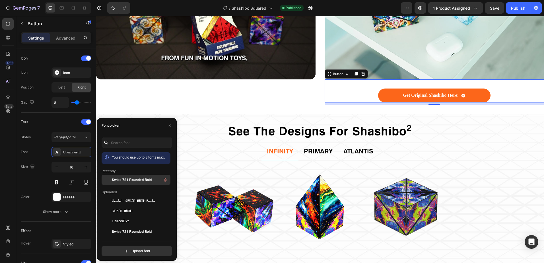
click at [126, 182] on div "Swiss 721 Rounded Bold" at bounding box center [140, 179] width 57 height 7
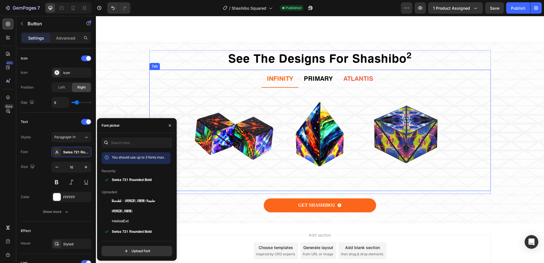
scroll to position [619, 0]
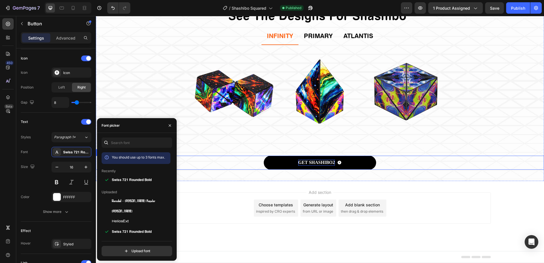
click at [315, 165] on p "GET SHASHIBO2" at bounding box center [316, 163] width 37 height 6
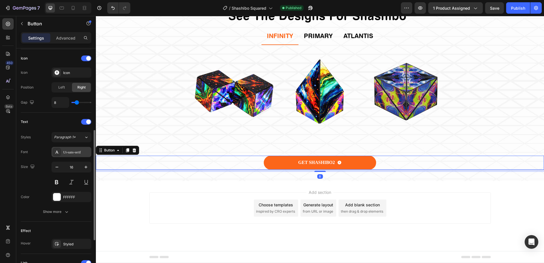
click at [74, 154] on div "Ui-sans-serif" at bounding box center [76, 152] width 27 height 5
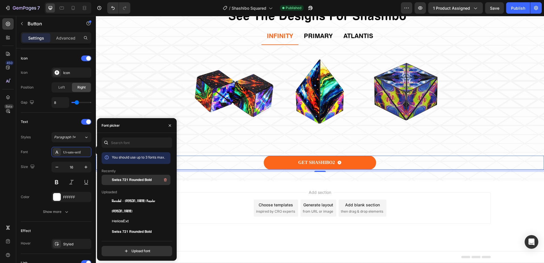
click at [147, 180] on span "Swiss 721 Rounded Bold" at bounding box center [132, 179] width 40 height 5
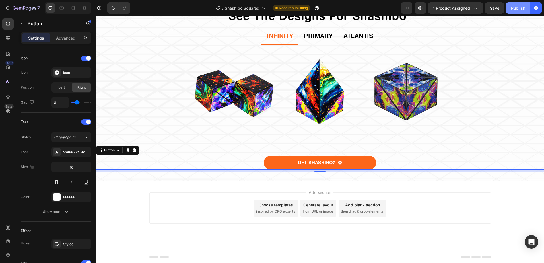
click at [522, 11] on button "Publish" at bounding box center [518, 7] width 24 height 11
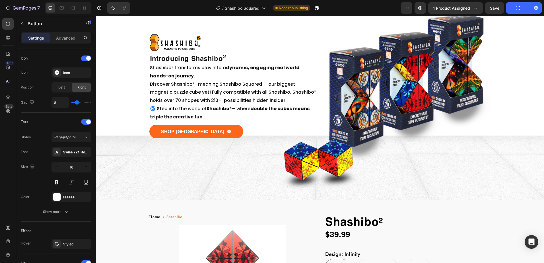
scroll to position [0, 0]
